Goal: Information Seeking & Learning: Learn about a topic

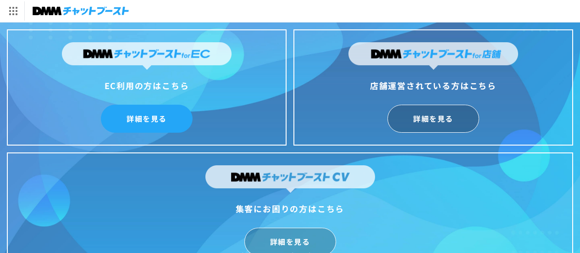
click at [169, 125] on link "詳細を見る" at bounding box center [147, 119] width 92 height 28
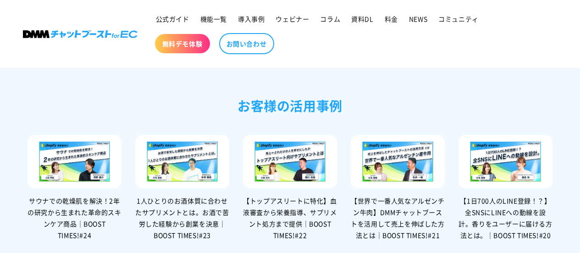
scroll to position [1927, 0]
